Goal: Register for event/course

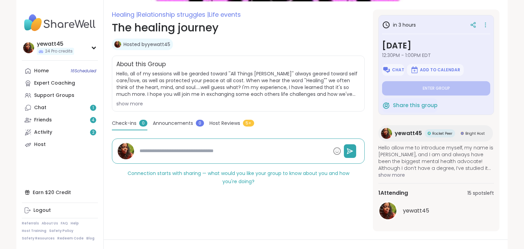
scroll to position [91, 0]
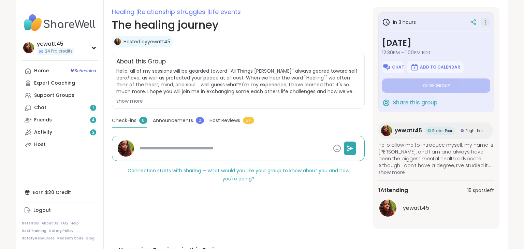
click at [486, 22] on icon at bounding box center [485, 22] width 7 height 10
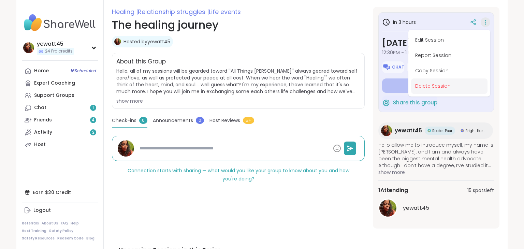
click at [446, 85] on button "Delete Session" at bounding box center [449, 86] width 76 height 15
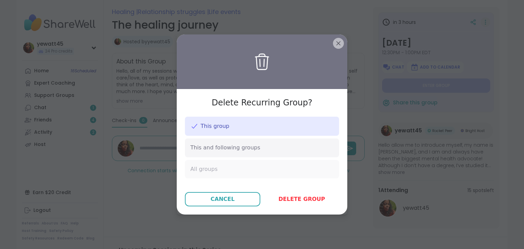
click at [264, 169] on div "All groups" at bounding box center [262, 169] width 154 height 18
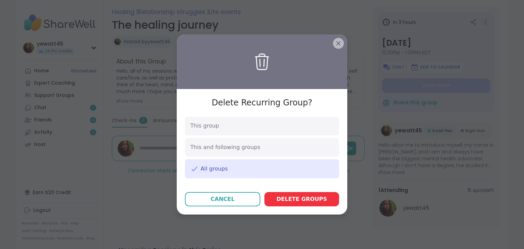
click at [306, 206] on button "Delete group s" at bounding box center [302, 199] width 75 height 14
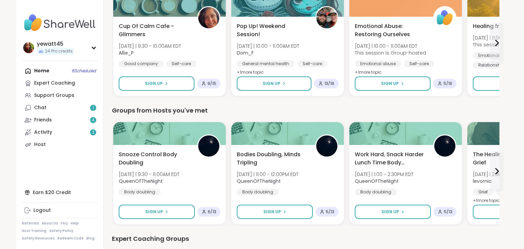
scroll to position [217, 0]
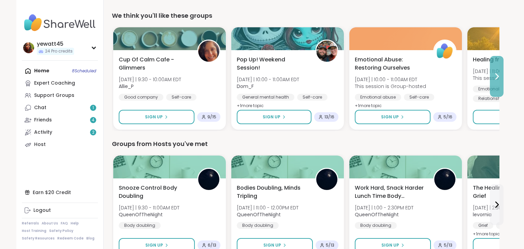
click at [499, 74] on icon at bounding box center [497, 76] width 8 height 8
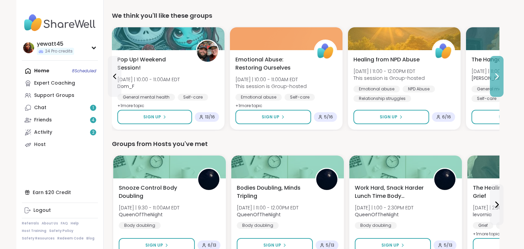
click at [499, 74] on icon at bounding box center [497, 76] width 8 height 8
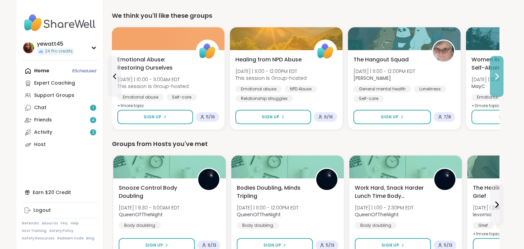
click at [499, 74] on icon at bounding box center [497, 76] width 8 height 8
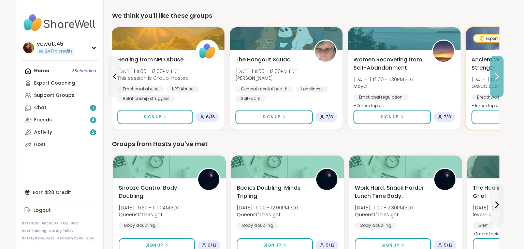
click at [499, 74] on icon at bounding box center [497, 76] width 8 height 8
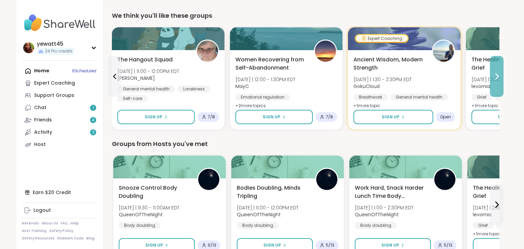
click at [499, 74] on icon at bounding box center [497, 76] width 8 height 8
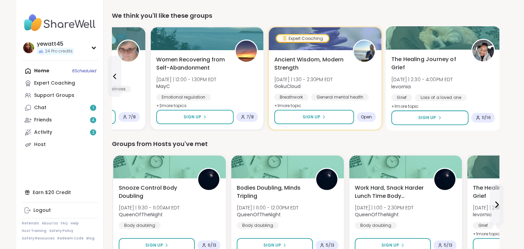
click at [498, 82] on div "The Healing Journey of Grief [DATE] | 2:30 - 4:00PM EDT levornia Grief Loss of …" at bounding box center [443, 90] width 115 height 81
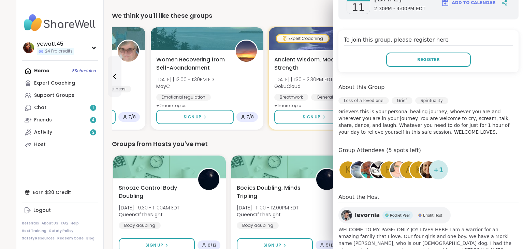
scroll to position [115, 0]
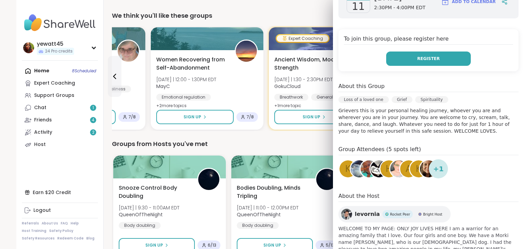
click at [443, 60] on button "Register" at bounding box center [428, 59] width 85 height 14
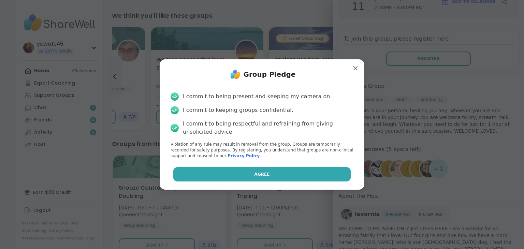
click at [282, 174] on button "Agree" at bounding box center [262, 174] width 178 height 14
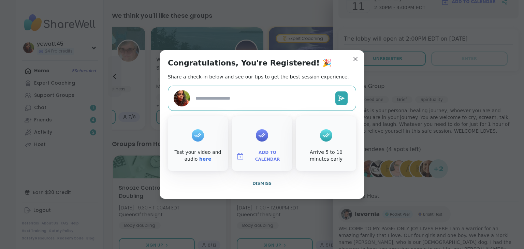
type textarea "*"
